Goal: Find contact information: Find contact information

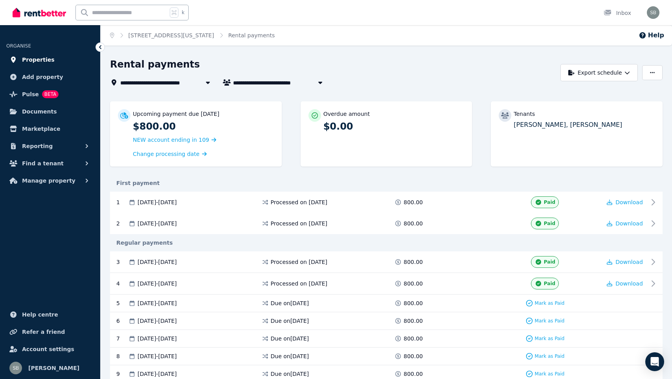
click at [46, 60] on span "Properties" at bounding box center [38, 59] width 33 height 9
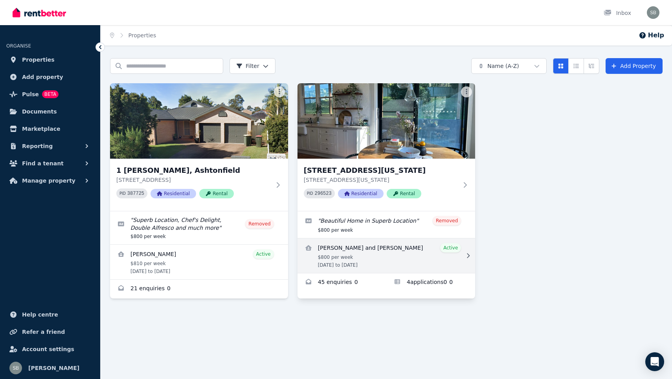
click at [384, 247] on link "View details for Kynan Evans and Molly Toshack" at bounding box center [387, 256] width 178 height 35
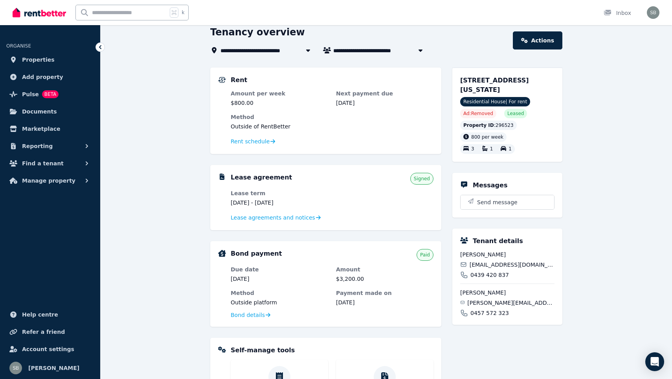
scroll to position [36, 0]
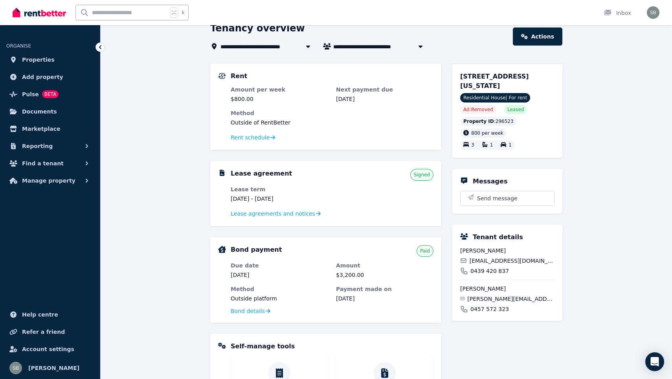
click at [492, 310] on span "0457 572 323" at bounding box center [489, 309] width 39 height 8
click at [509, 309] on div "0457 572 323" at bounding box center [507, 309] width 94 height 8
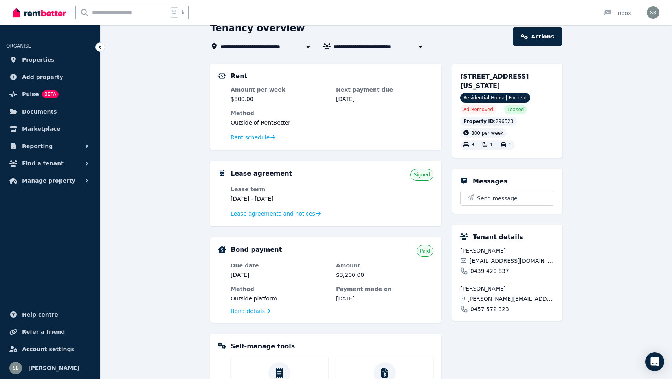
click at [506, 309] on span "0457 572 323" at bounding box center [489, 309] width 39 height 8
click at [503, 309] on span "0457 572 323" at bounding box center [489, 309] width 39 height 8
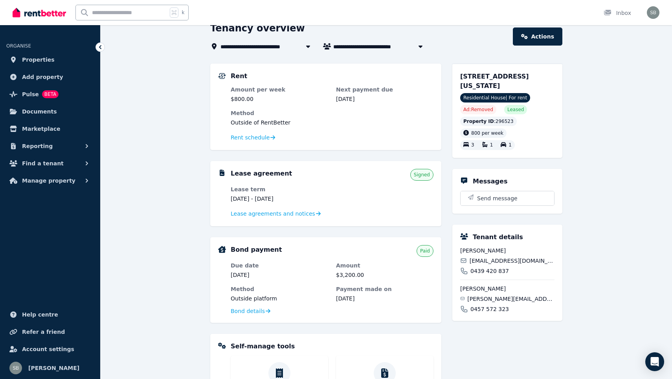
click at [503, 309] on span "0457 572 323" at bounding box center [489, 309] width 39 height 8
click at [491, 310] on span "0457 572 323" at bounding box center [489, 309] width 39 height 8
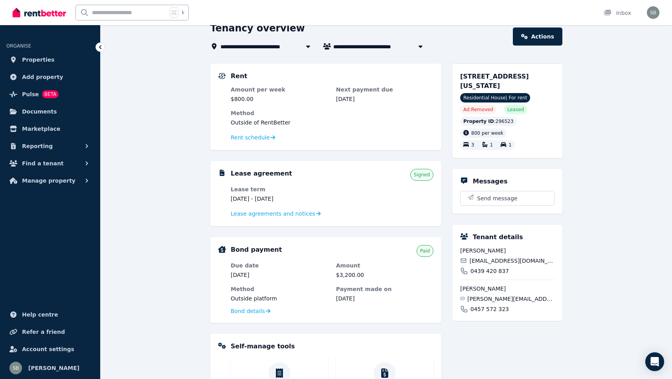
click at [491, 310] on span "0457 572 323" at bounding box center [489, 309] width 39 height 8
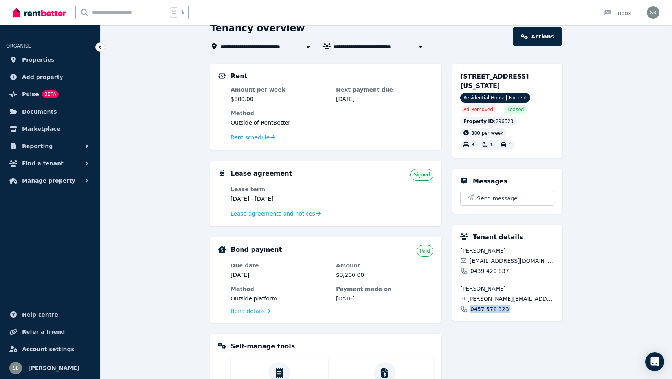
click at [491, 310] on span "0457 572 323" at bounding box center [489, 309] width 39 height 8
click at [538, 296] on div "[PERSON_NAME][EMAIL_ADDRESS][DOMAIN_NAME]" at bounding box center [507, 299] width 94 height 8
